Goal: Information Seeking & Learning: Learn about a topic

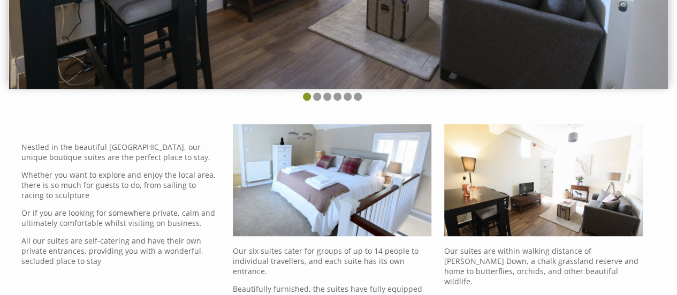
scroll to position [209, 0]
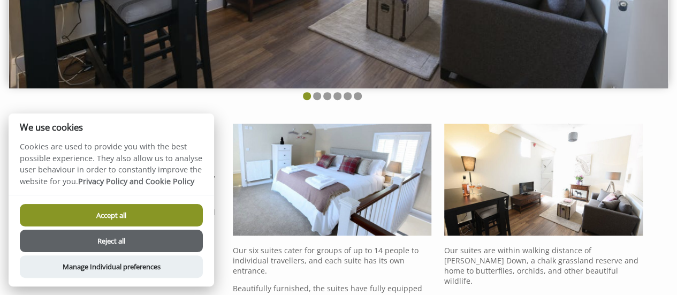
click at [156, 218] on button "Accept all" at bounding box center [111, 215] width 183 height 22
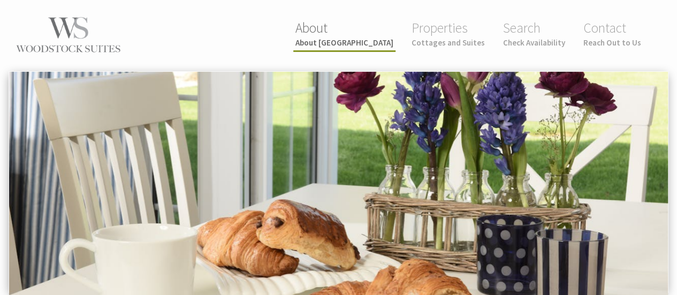
click at [378, 30] on link "About About [GEOGRAPHIC_DATA]" at bounding box center [344, 33] width 98 height 28
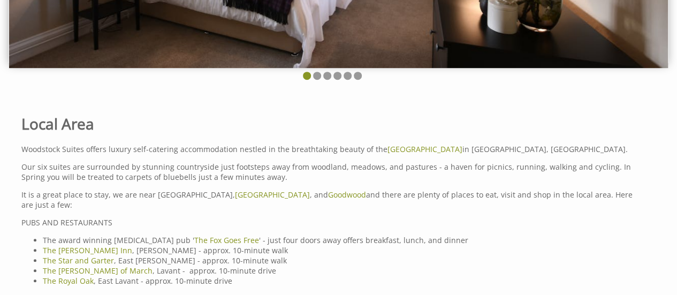
scroll to position [231, 0]
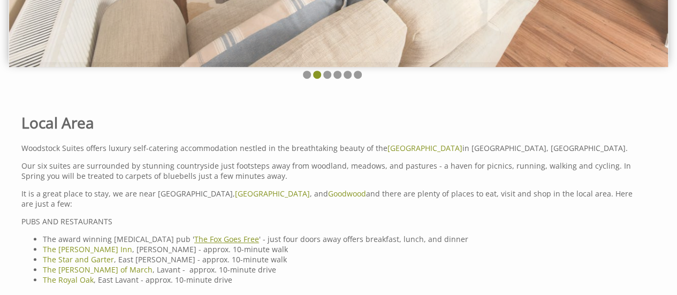
click at [198, 234] on link "The Fox Goes Free" at bounding box center [226, 239] width 65 height 10
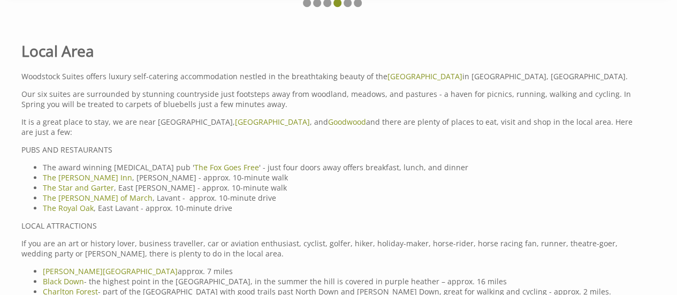
scroll to position [301, 0]
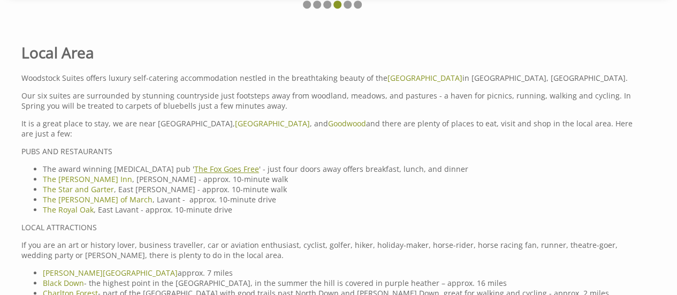
click at [194, 164] on link "The Fox Goes Free" at bounding box center [226, 169] width 65 height 10
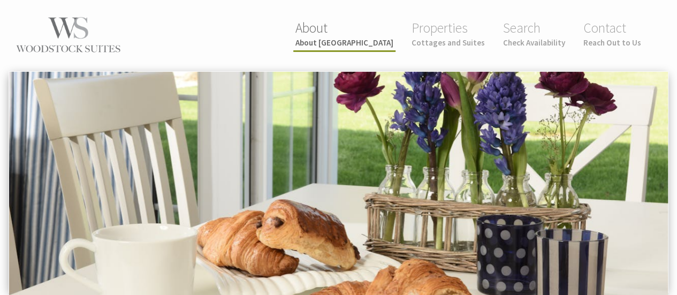
click at [357, 41] on small "About [GEOGRAPHIC_DATA]" at bounding box center [344, 42] width 98 height 10
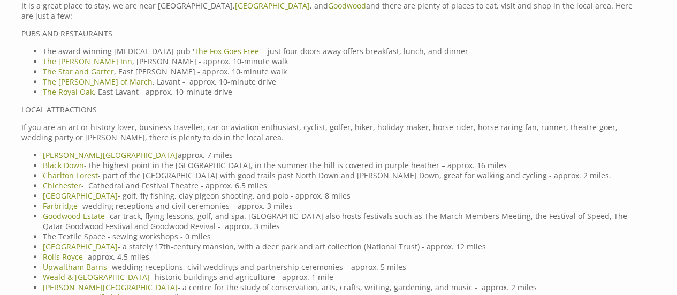
scroll to position [388, 0]
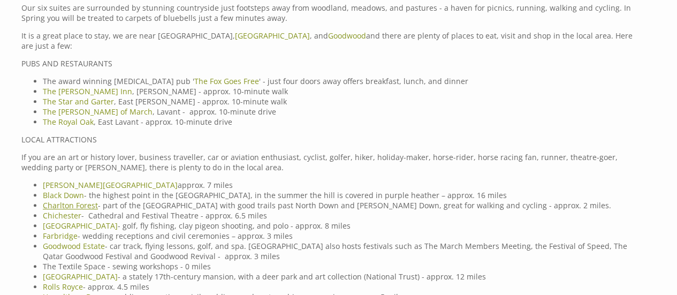
click at [71, 200] on link "Charlton Forest" at bounding box center [70, 205] width 55 height 10
